Goal: Check status: Check status

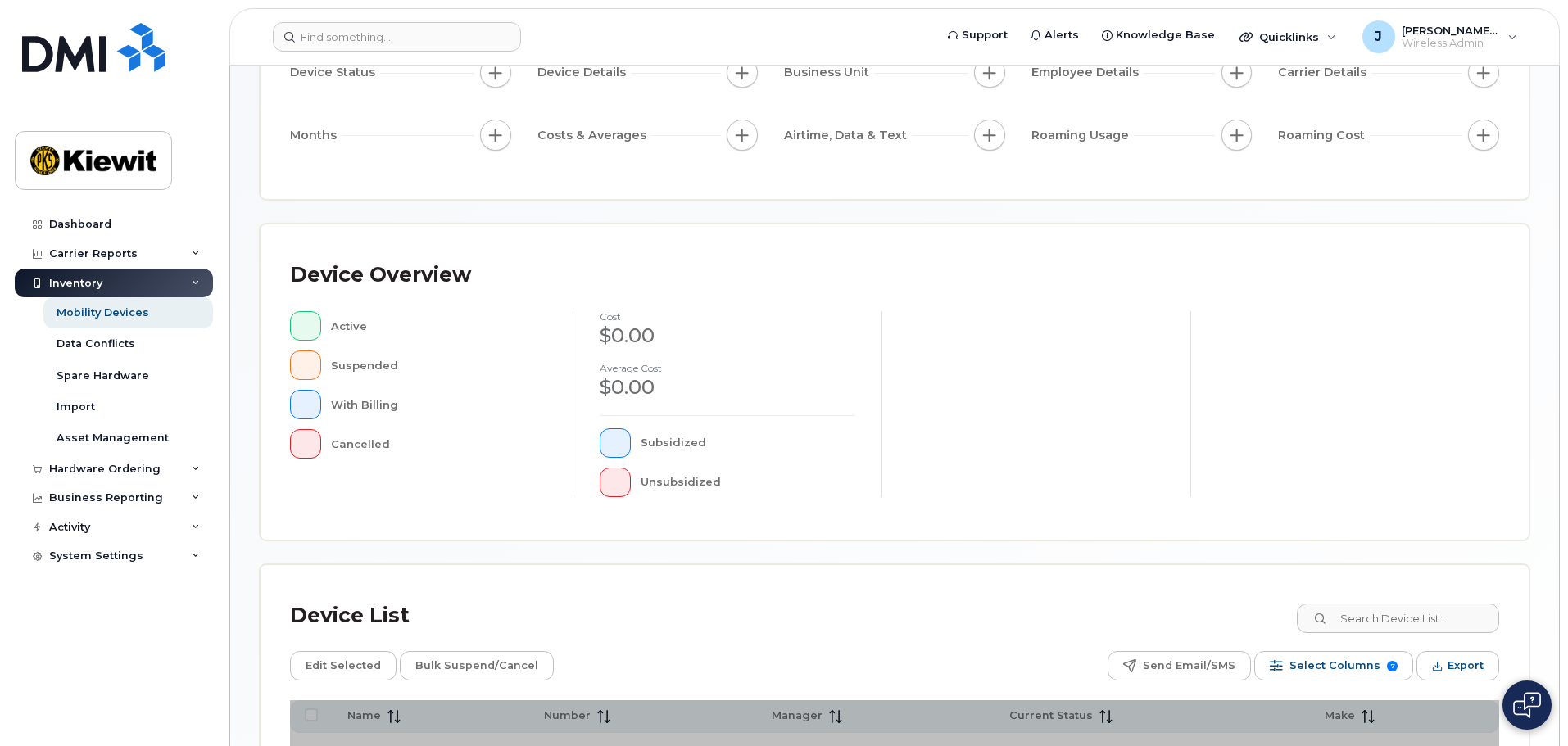
scroll to position [328, 0]
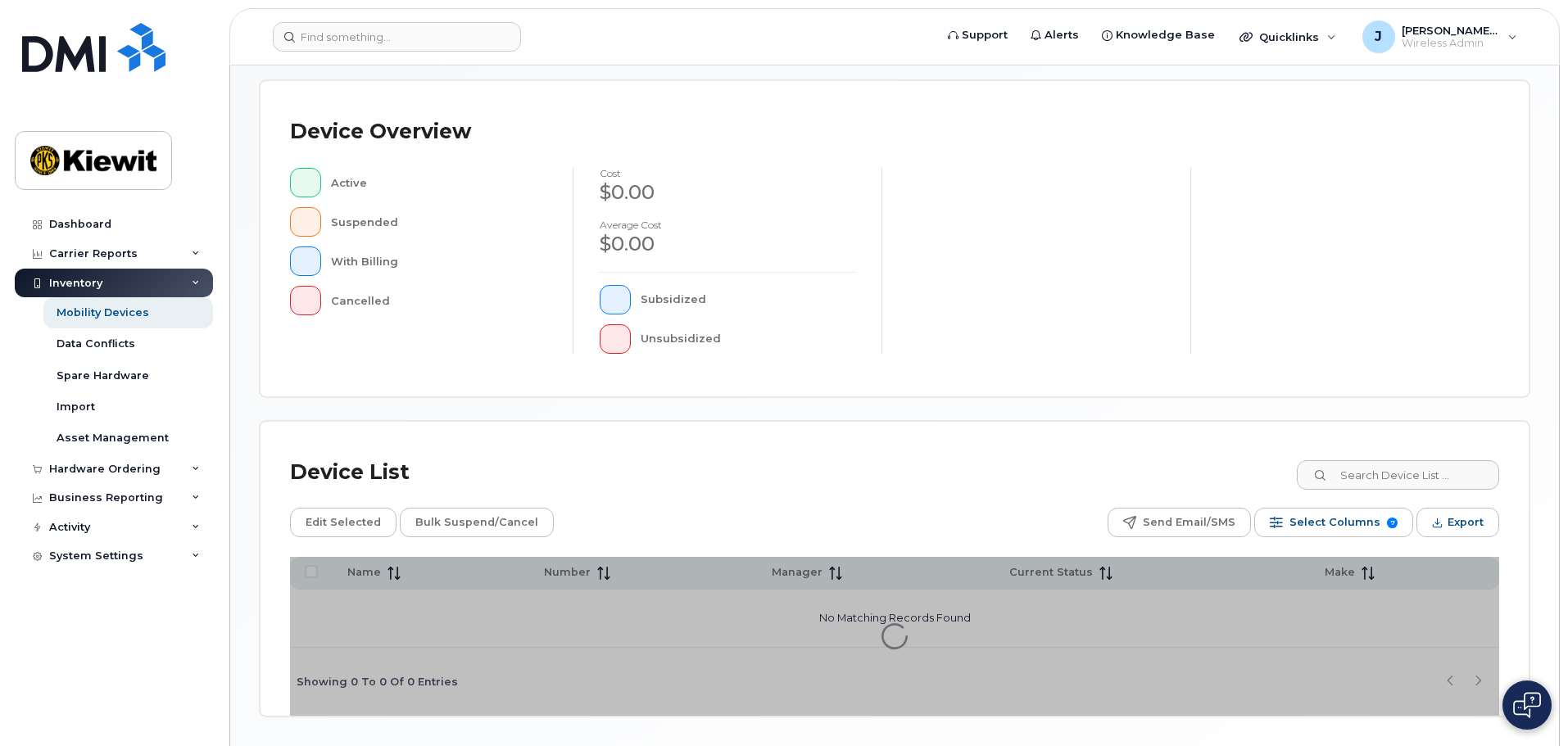
click at [1400, 446] on div "Device List Edit Selected Bulk Suspend/Cancel Send Email/SMS Select Columns 7 F…" at bounding box center [894, 568] width 1268 height 294
click at [1410, 473] on input at bounding box center [1397, 475] width 204 height 30
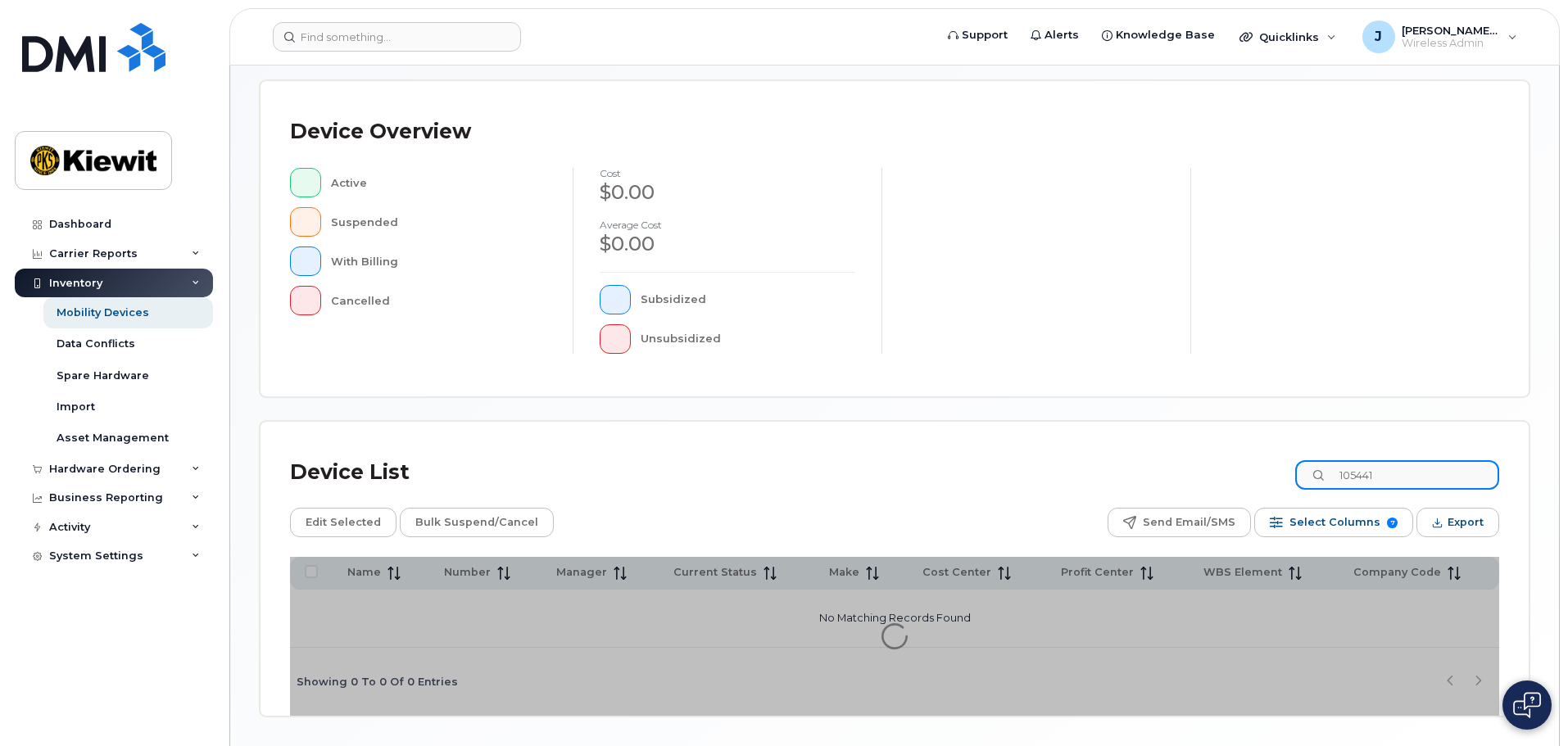
type input "105441"
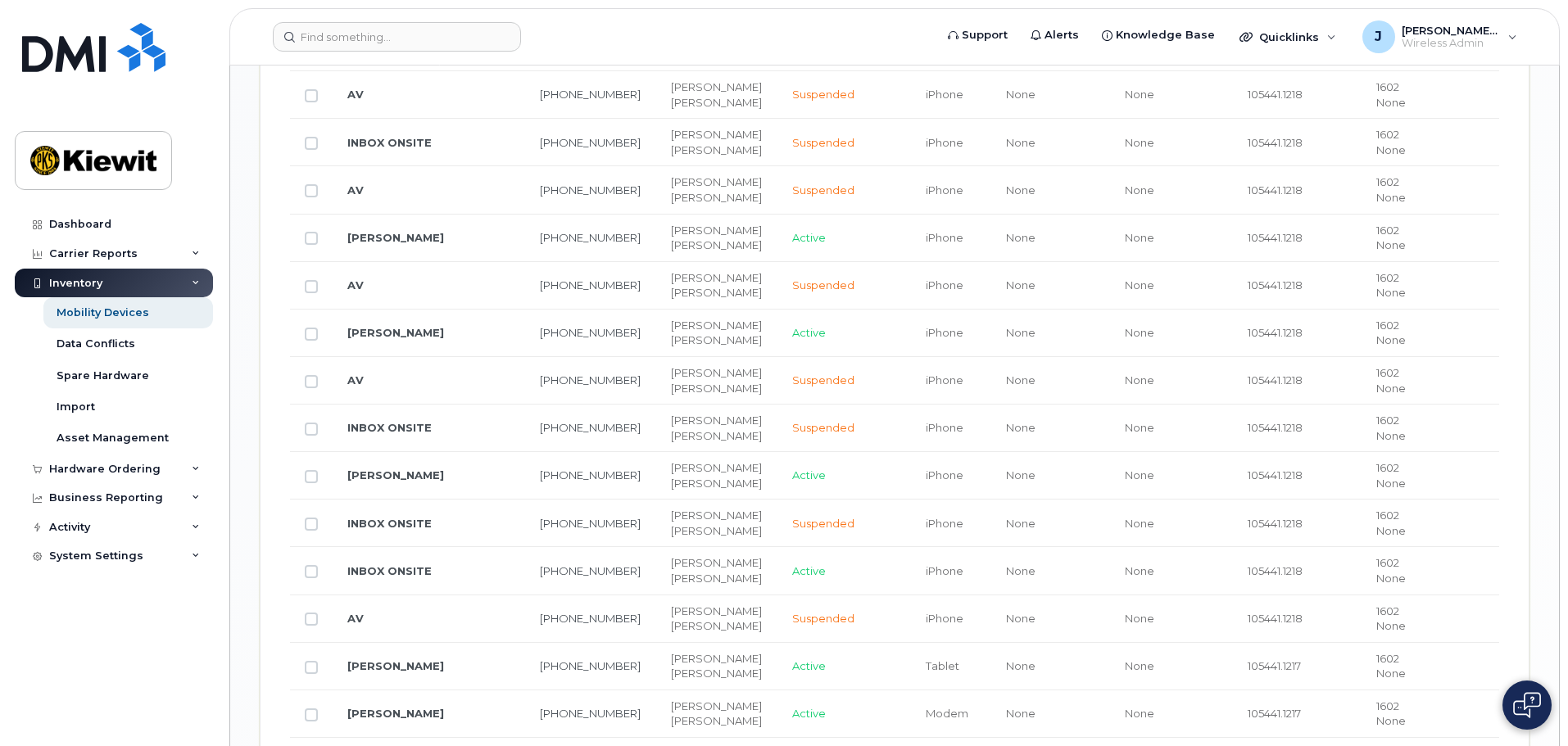
scroll to position [1667, 0]
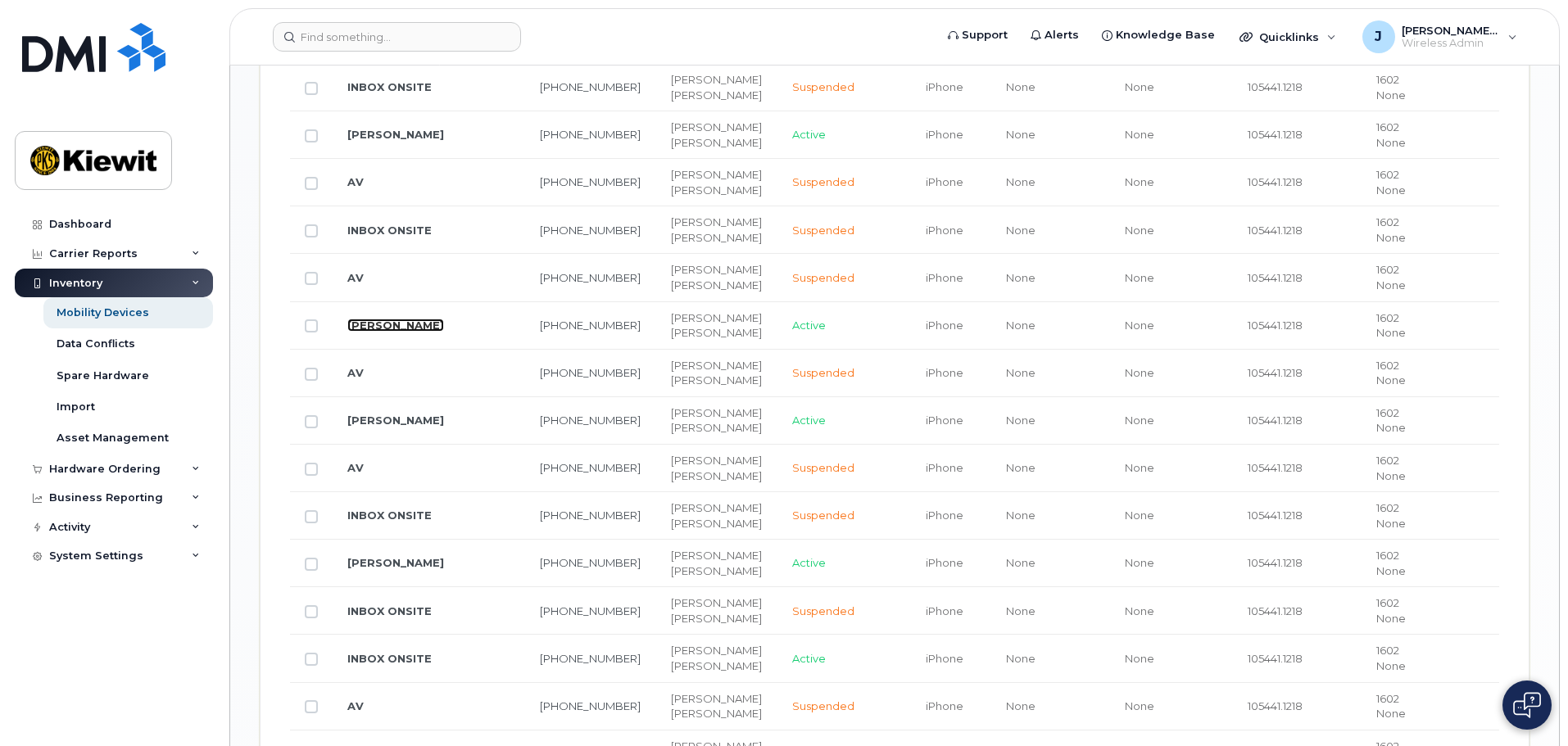
click at [410, 319] on link "[PERSON_NAME]" at bounding box center [395, 325] width 97 height 13
